Goal: Use online tool/utility: Utilize a website feature to perform a specific function

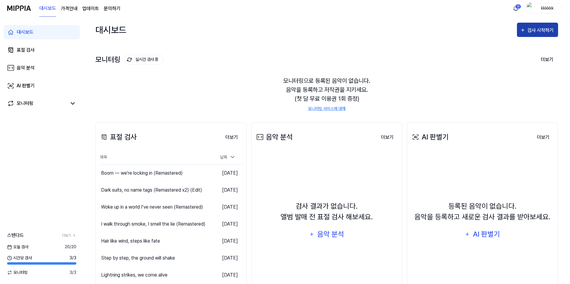
click at [554, 29] on div "검사 시작하기" at bounding box center [541, 31] width 28 height 8
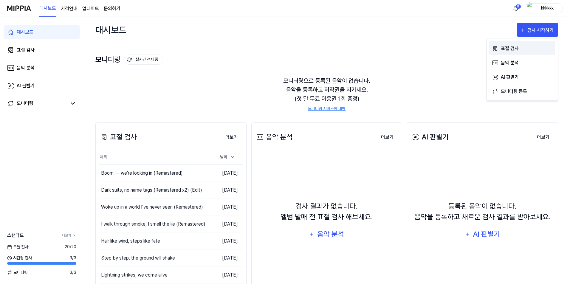
click at [524, 47] on div "표절 검사" at bounding box center [527, 49] width 52 height 8
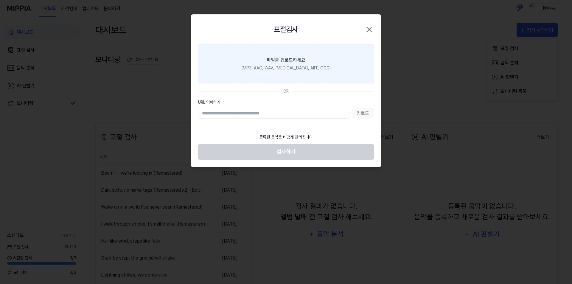
click at [295, 58] on div "파일을 업로드하세요" at bounding box center [286, 60] width 39 height 7
click at [0, 0] on input "파일을 업로드하세요 (MP3, AAC, WAV, [MEDICAL_DATA], AIFF, OGG)" at bounding box center [0, 0] width 0 height 0
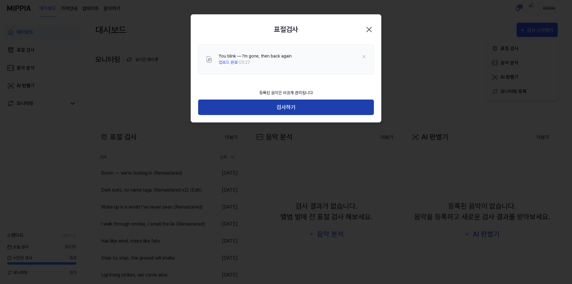
click at [323, 106] on button "검사하기" at bounding box center [286, 108] width 176 height 16
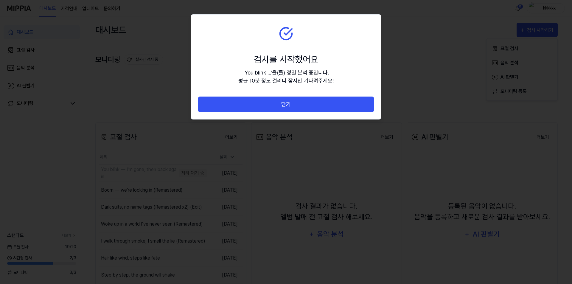
click at [402, 35] on div at bounding box center [286, 142] width 572 height 284
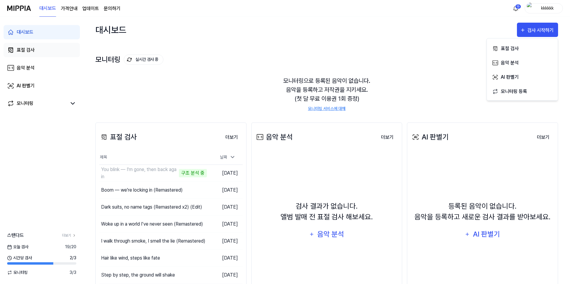
click at [52, 54] on link "표절 검사" at bounding box center [42, 50] width 76 height 14
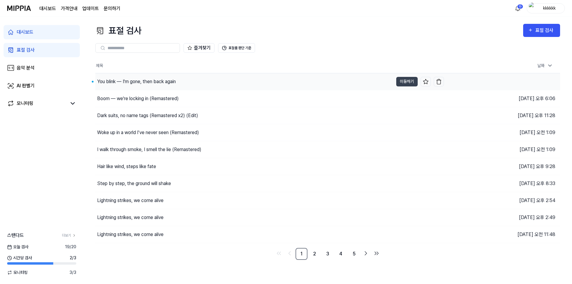
click at [399, 77] on button "이동하기" at bounding box center [406, 82] width 21 height 10
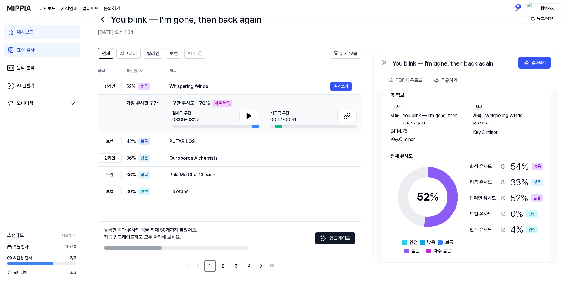
scroll to position [17, 0]
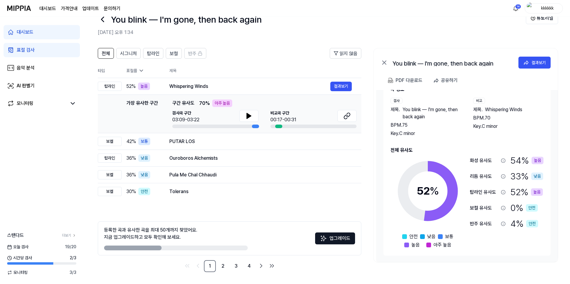
click at [20, 45] on link "표절 검사" at bounding box center [42, 50] width 76 height 14
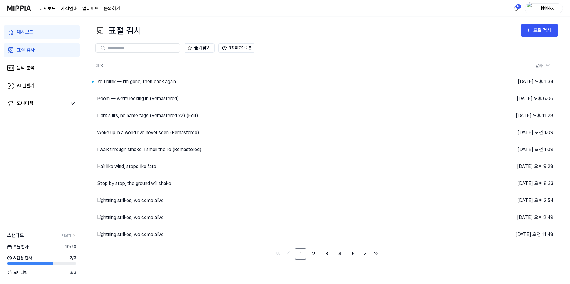
scroll to position [0, 0]
click at [539, 35] on button "표절 검사" at bounding box center [541, 30] width 37 height 13
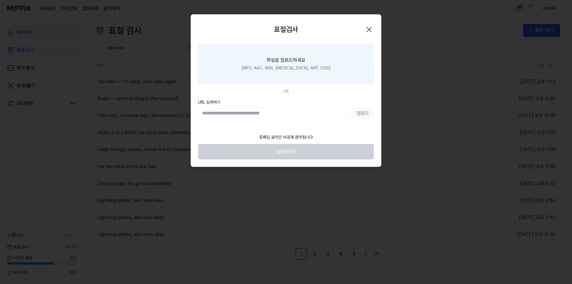
click at [286, 76] on label "파일을 업로드하세요 (MP3, AAC, WAV, [MEDICAL_DATA], AIFF, OGG)" at bounding box center [286, 63] width 176 height 39
click at [0, 0] on input "파일을 업로드하세요 (MP3, AAC, WAV, [MEDICAL_DATA], AIFF, OGG)" at bounding box center [0, 0] width 0 height 0
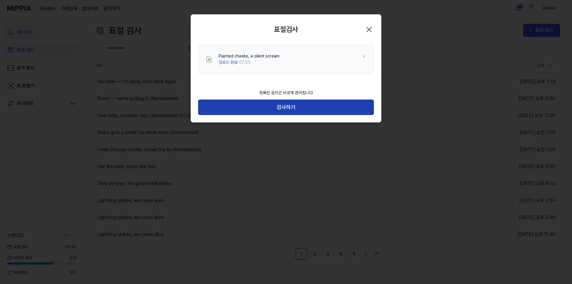
click at [312, 107] on button "검사하기" at bounding box center [286, 108] width 176 height 16
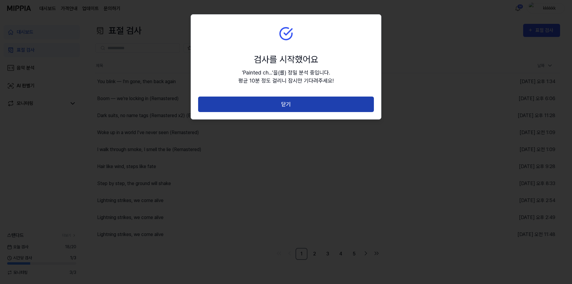
click at [278, 103] on button "닫기" at bounding box center [286, 105] width 176 height 16
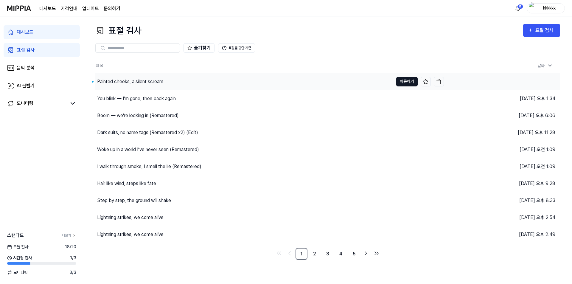
click at [403, 80] on button "이동하기" at bounding box center [406, 82] width 21 height 10
